Goal: Task Accomplishment & Management: Use online tool/utility

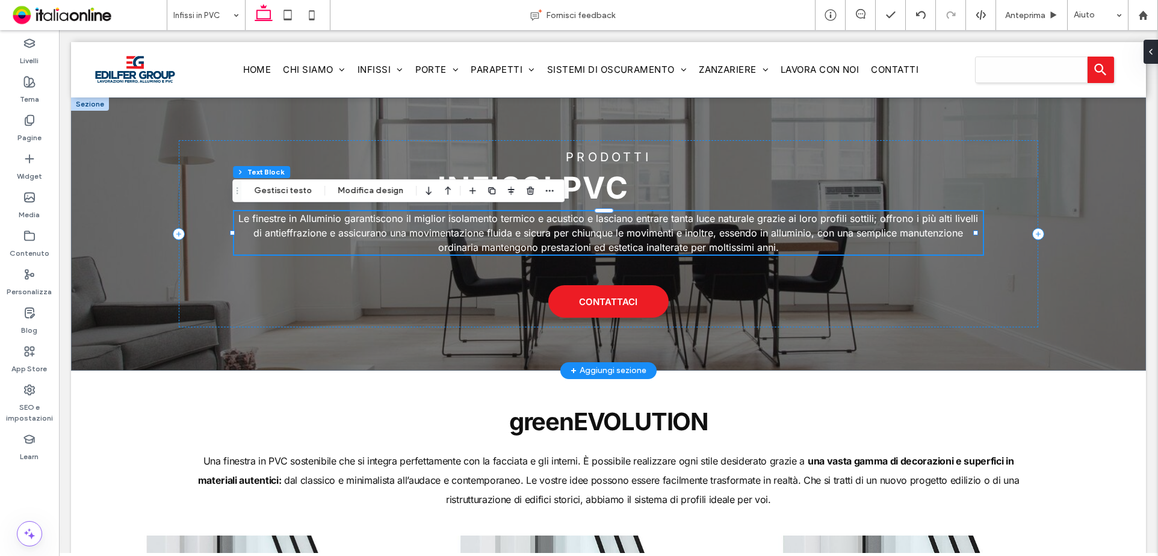
click at [473, 225] on p "Le finestre in Alluminio garantiscono il miglior isolamento termico e acustico …" at bounding box center [608, 232] width 748 height 43
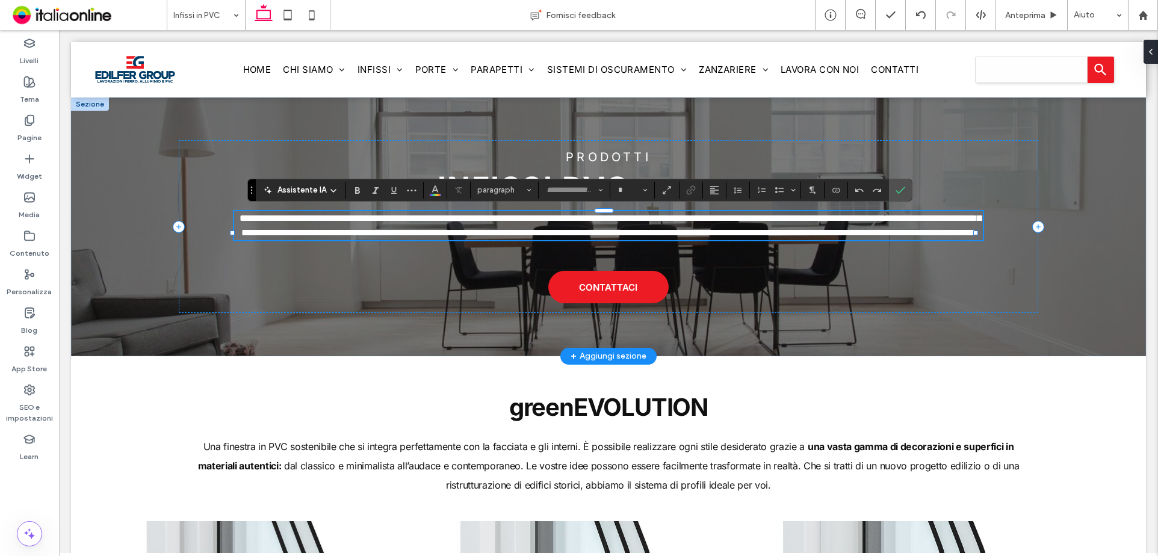
type input "*****"
type input "**"
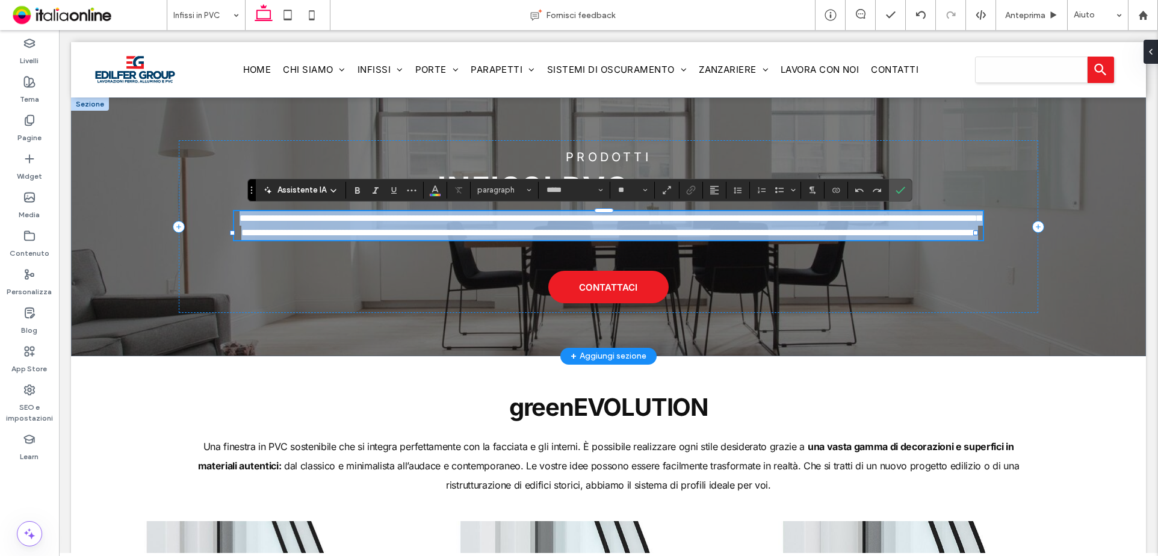
paste div
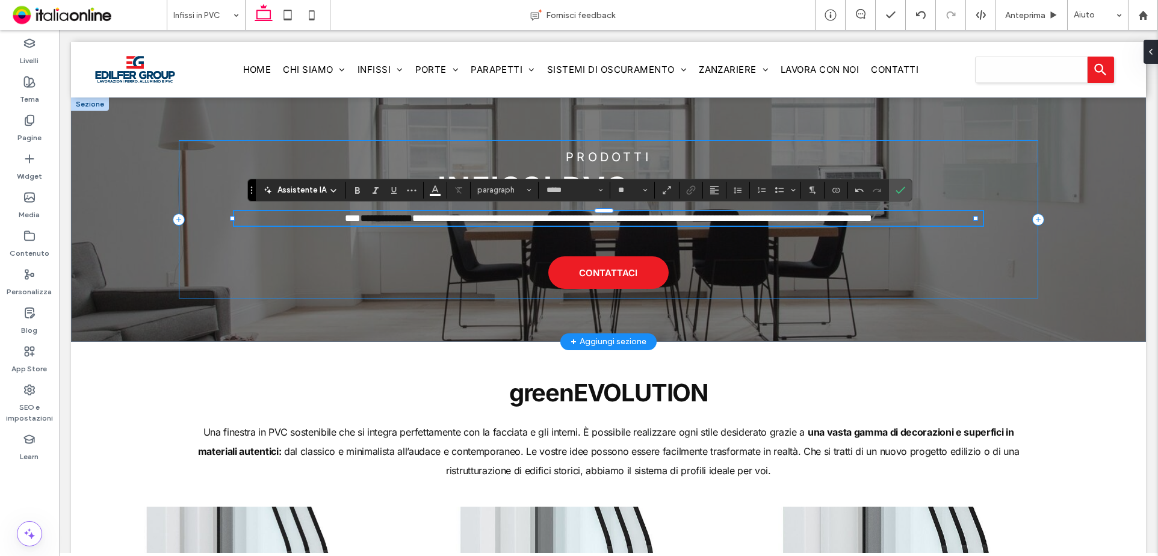
type input "**"
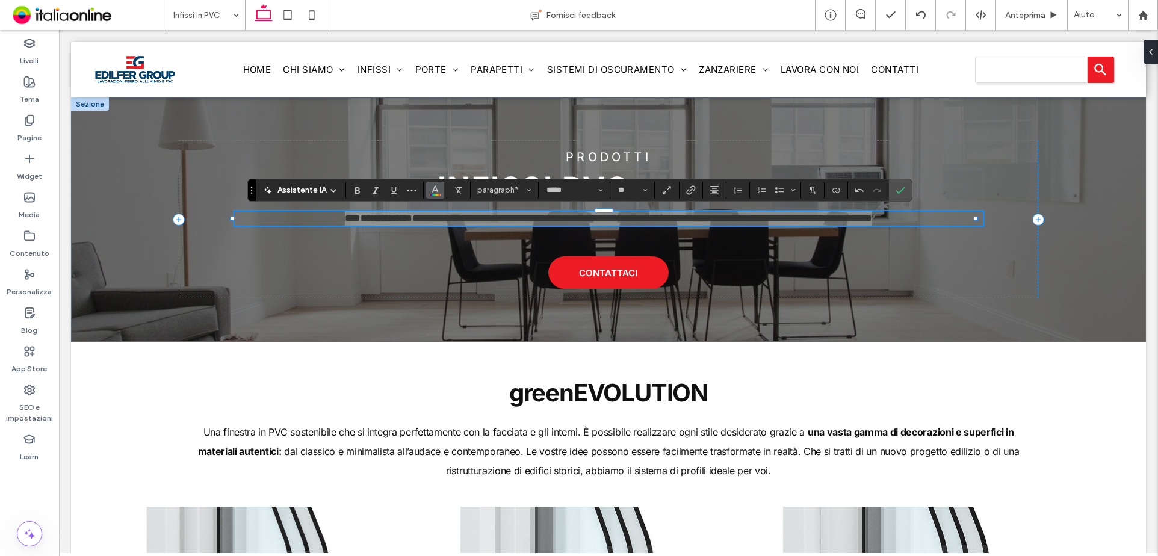
click at [436, 194] on span "Colore" at bounding box center [435, 189] width 10 height 16
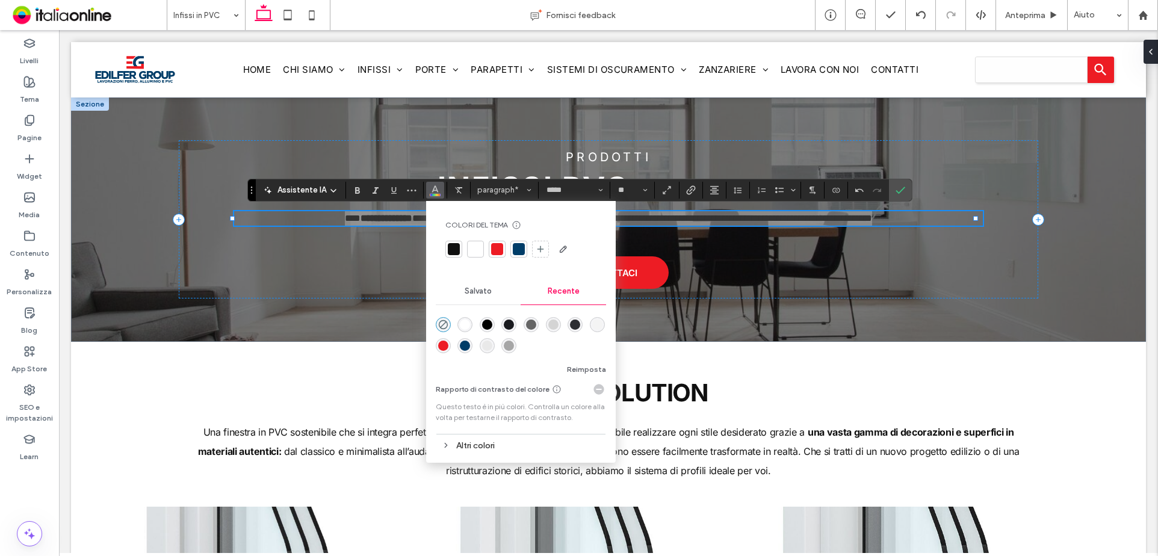
click at [478, 247] on div at bounding box center [476, 249] width 12 height 12
click at [896, 189] on icon "Conferma" at bounding box center [901, 190] width 10 height 10
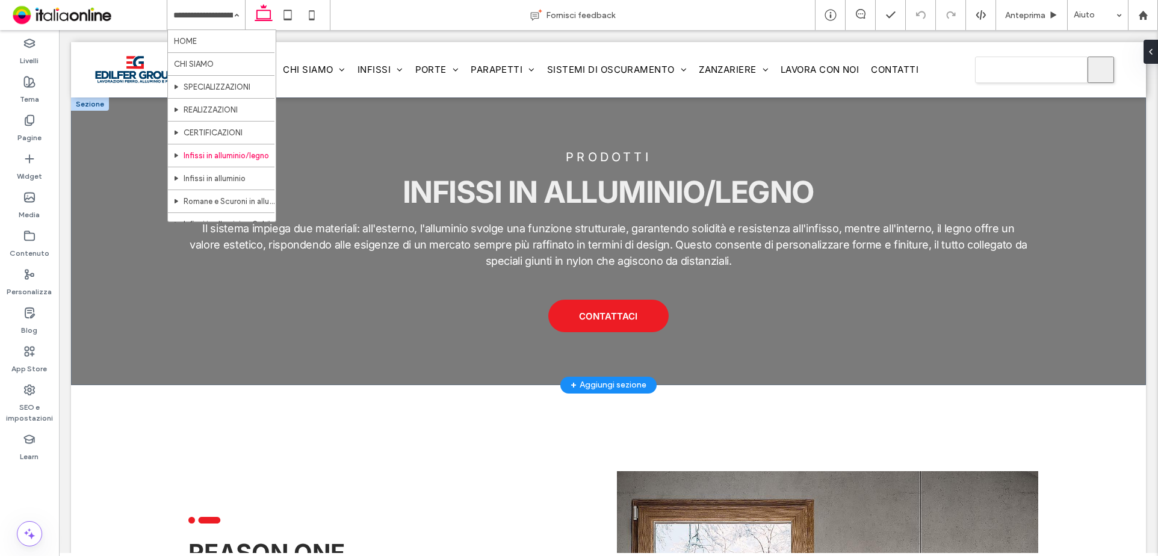
click at [80, 108] on div at bounding box center [90, 104] width 38 height 13
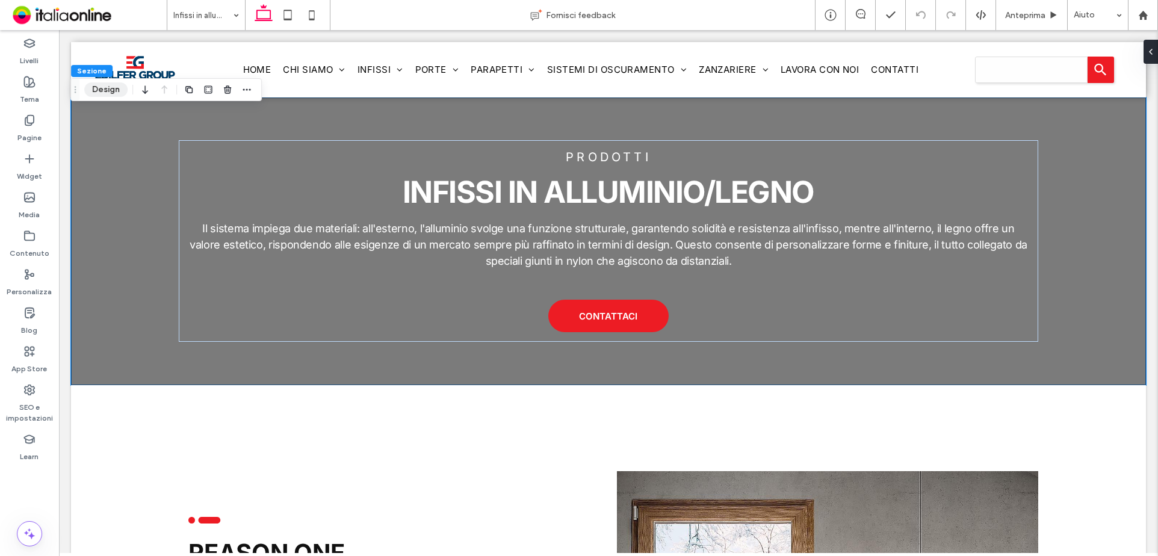
click at [101, 87] on button "Design" at bounding box center [105, 89] width 43 height 14
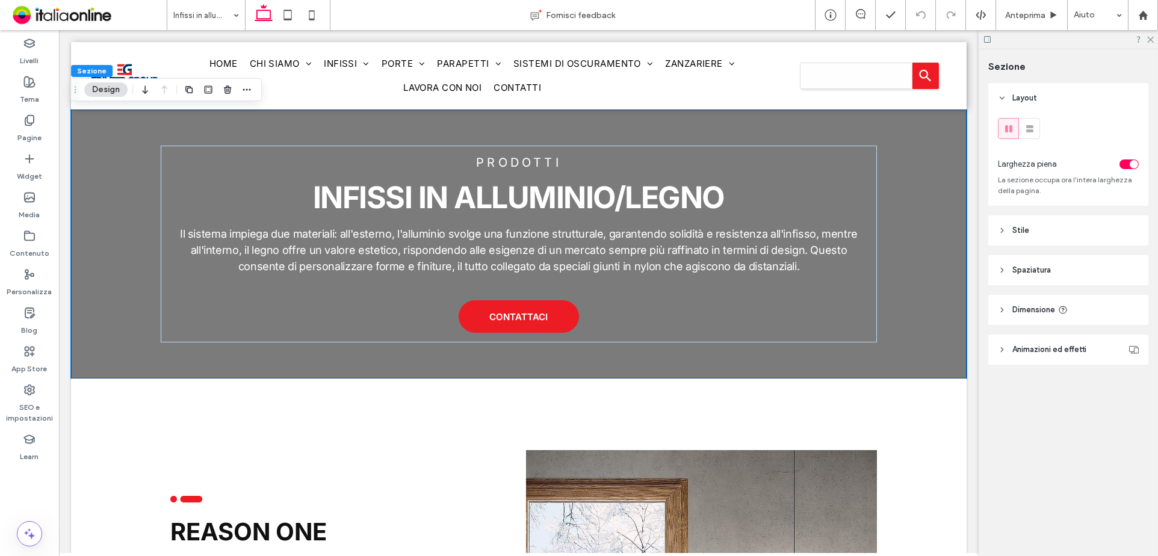
click at [1036, 238] on header "Stile" at bounding box center [1069, 231] width 160 height 30
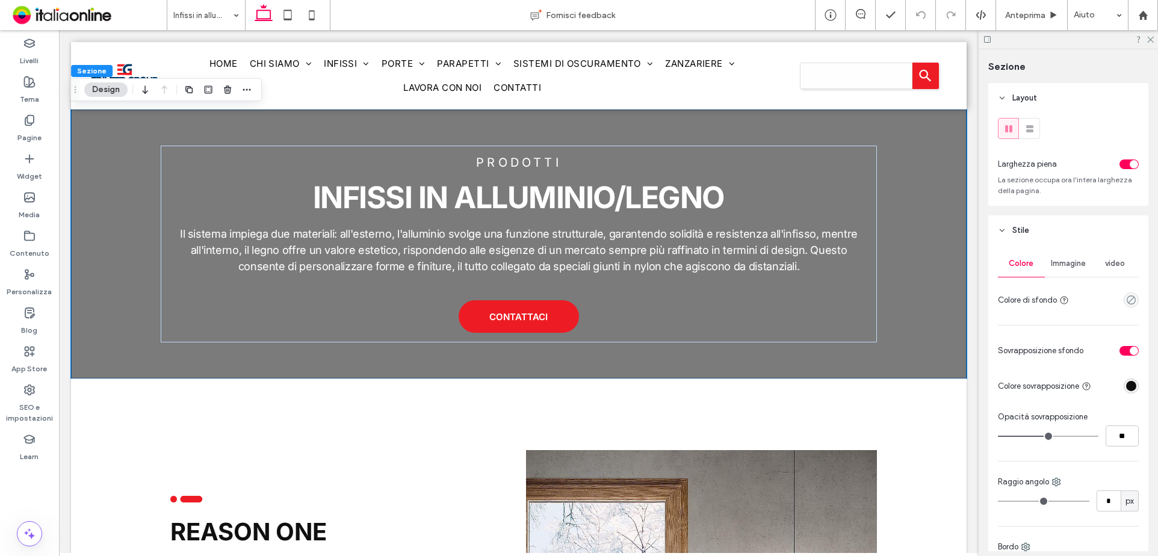
click at [1072, 267] on span "Immagine" at bounding box center [1068, 264] width 35 height 10
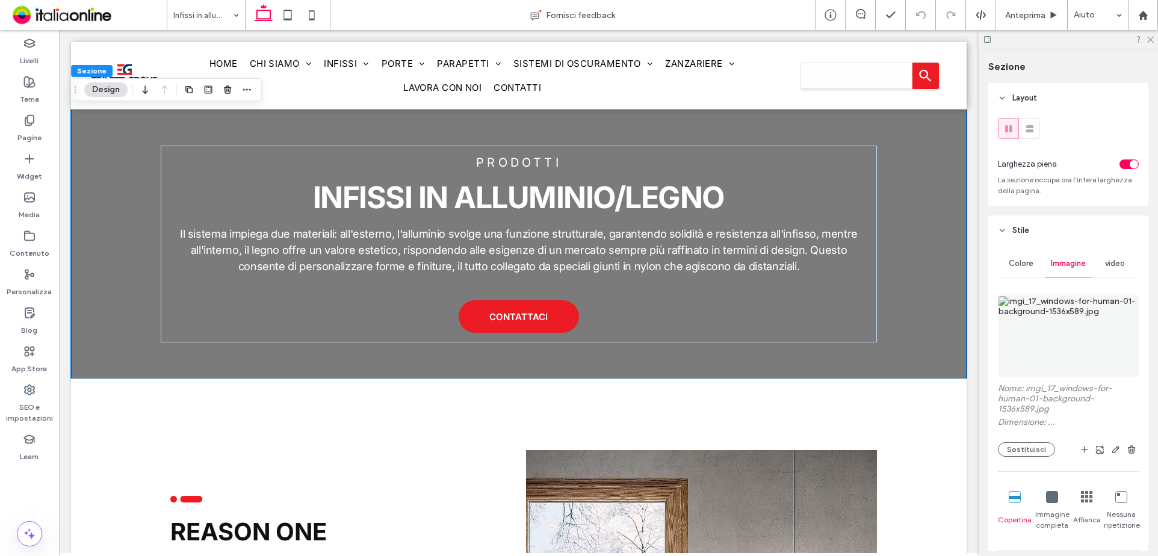
click at [1063, 319] on img at bounding box center [1068, 337] width 141 height 82
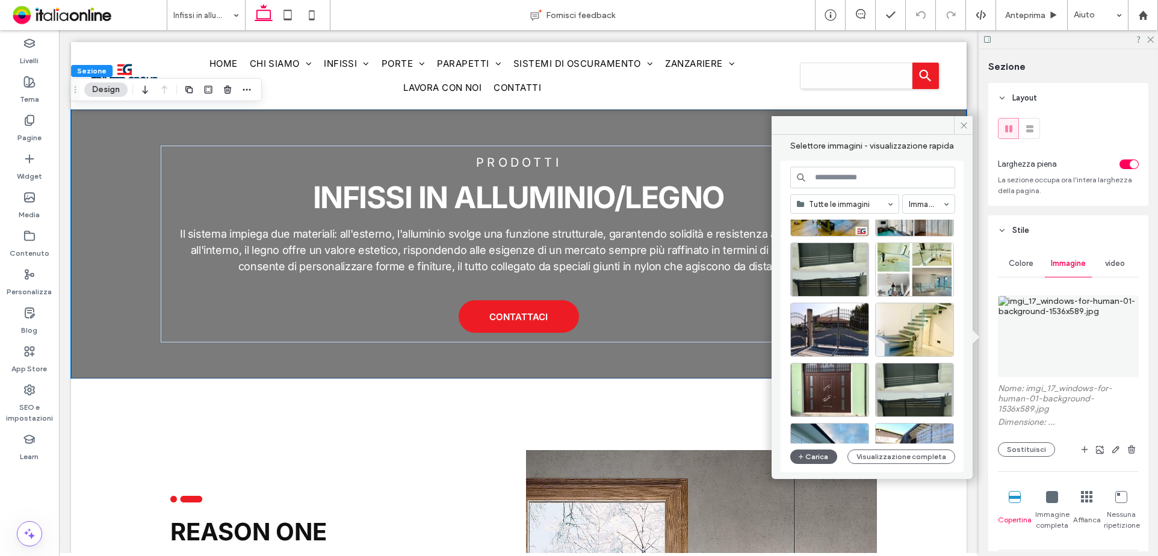
scroll to position [1501, 0]
click at [902, 328] on div "Seleziona" at bounding box center [914, 329] width 79 height 54
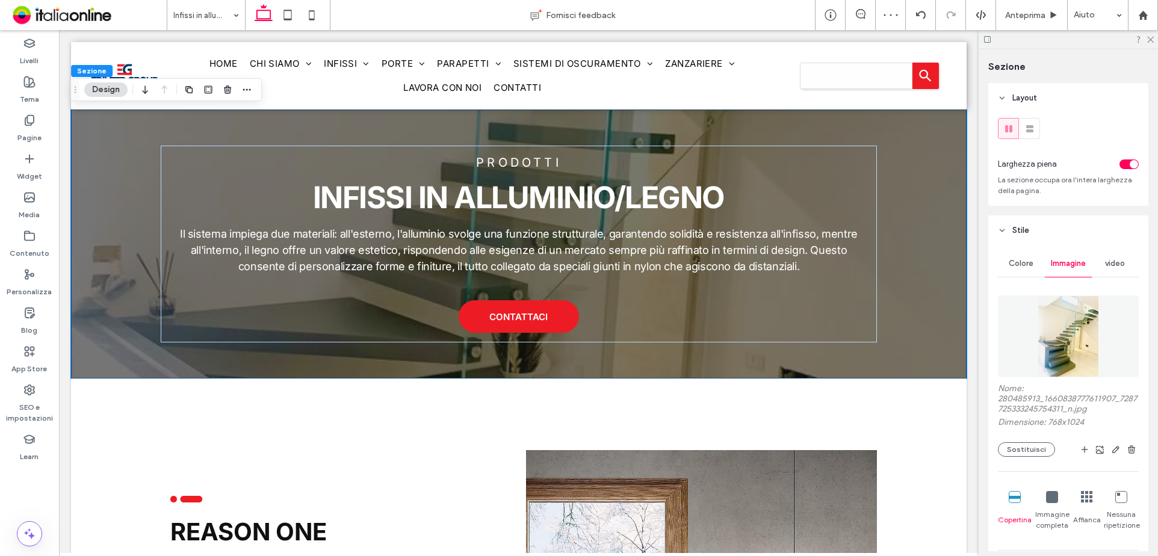
click at [1064, 376] on img at bounding box center [1069, 337] width 62 height 82
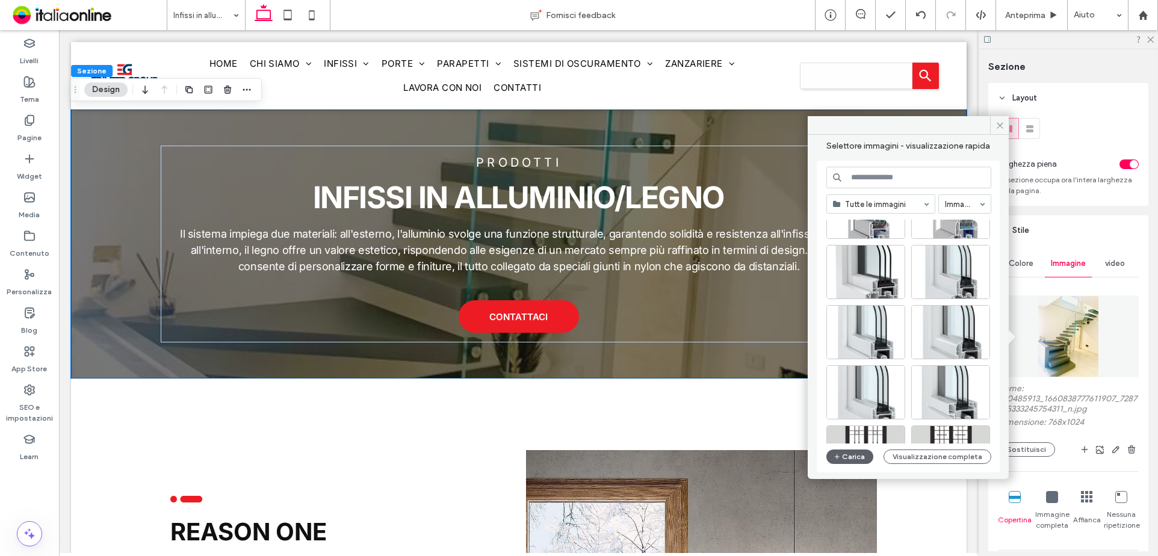
scroll to position [9919, 0]
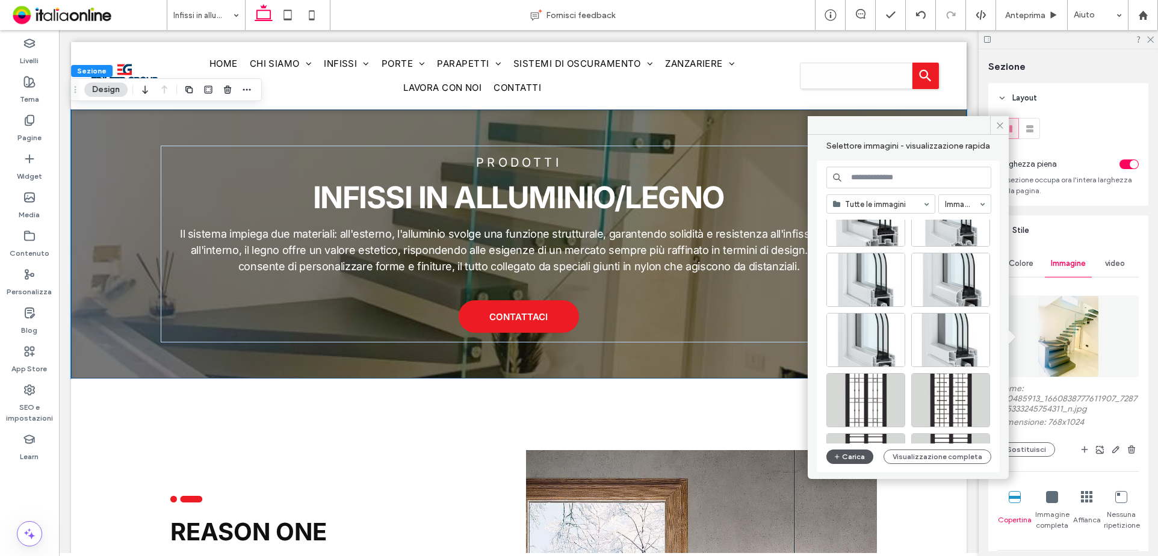
click at [857, 459] on button "Carica" at bounding box center [850, 457] width 47 height 14
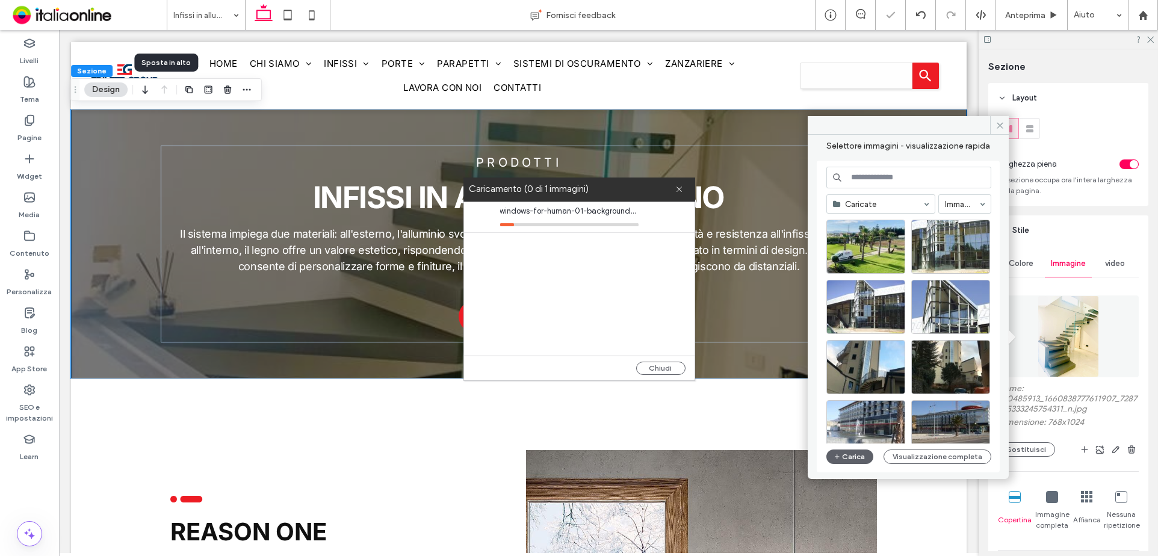
type input "**"
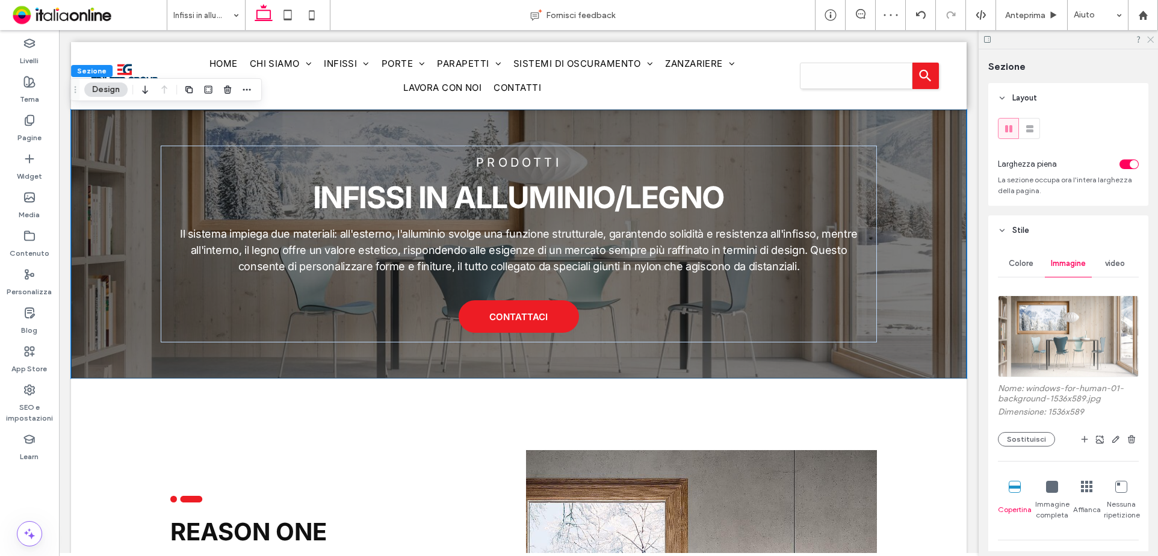
click at [1146, 39] on icon at bounding box center [1150, 39] width 8 height 8
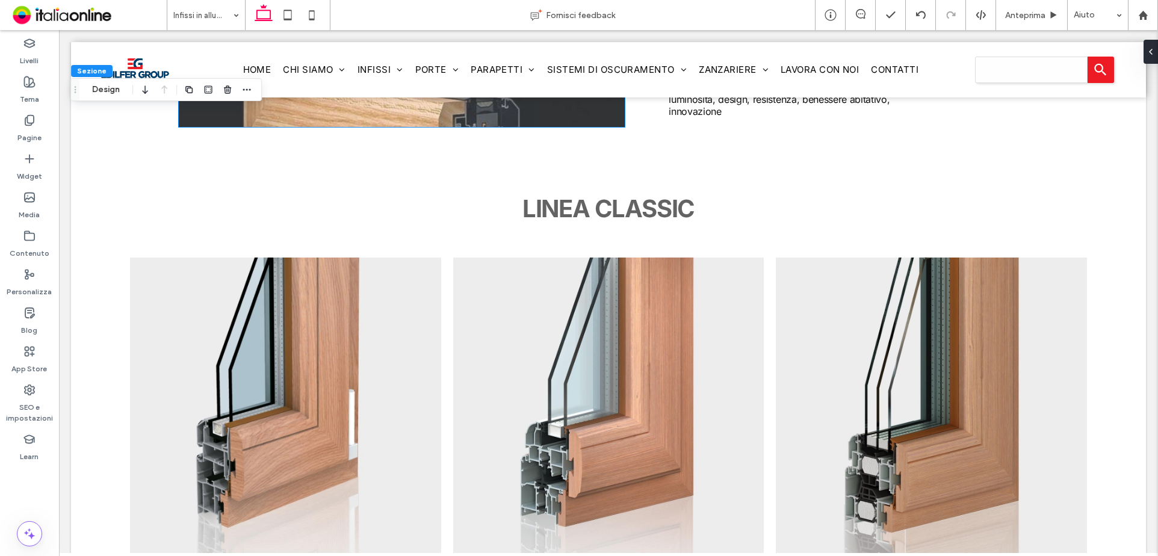
scroll to position [1411, 0]
